Goal: Find specific page/section

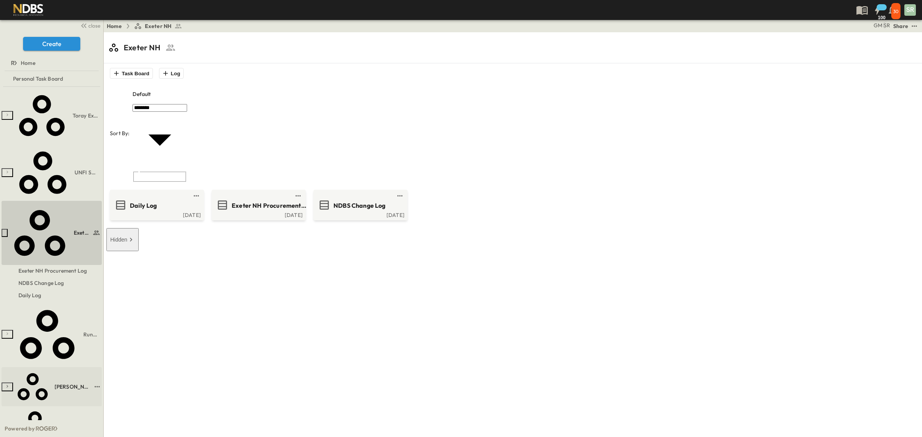
click at [55, 383] on span "[PERSON_NAME] Sun Noodle" at bounding box center [72, 387] width 35 height 8
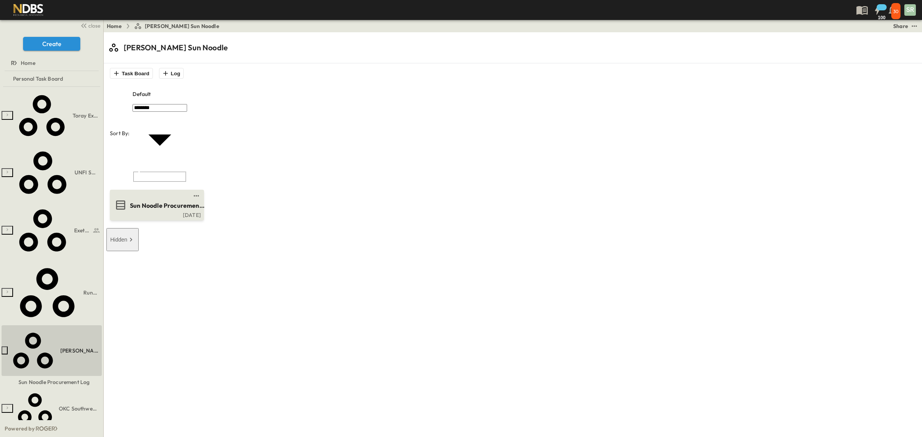
click at [158, 201] on span "Sun Noodle Procurement Log" at bounding box center [167, 205] width 75 height 9
